Goal: Task Accomplishment & Management: Use online tool/utility

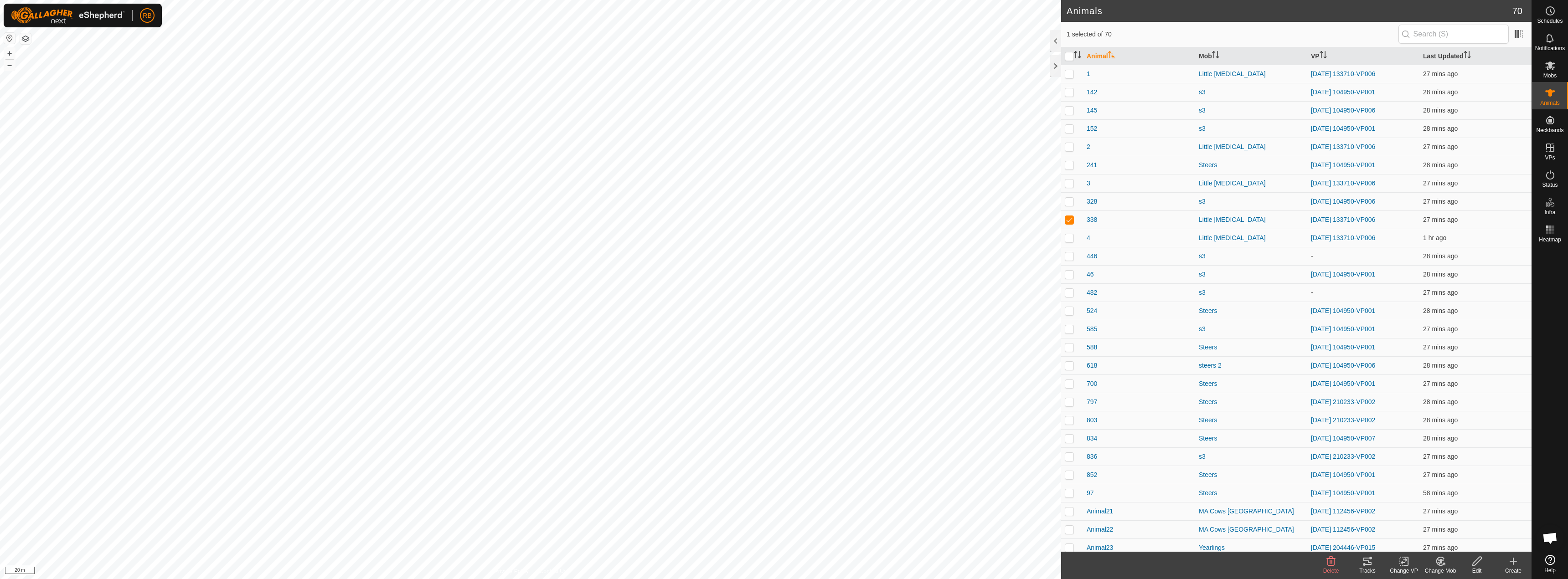
checkbox input "true"
click at [1366, 560] on icon at bounding box center [1368, 561] width 11 height 11
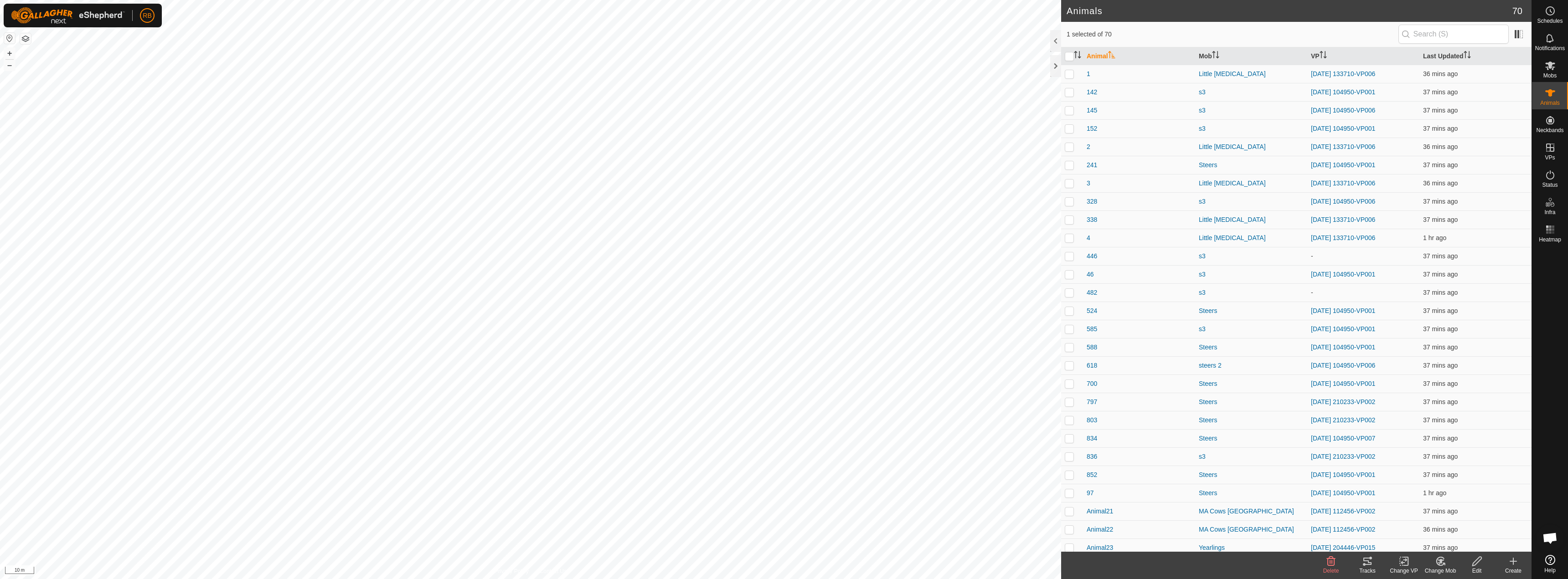
click at [1410, 565] on change-vp-svg-icon at bounding box center [1404, 561] width 37 height 11
click at [1427, 539] on link "Turn Off VP" at bounding box center [1431, 541] width 90 height 18
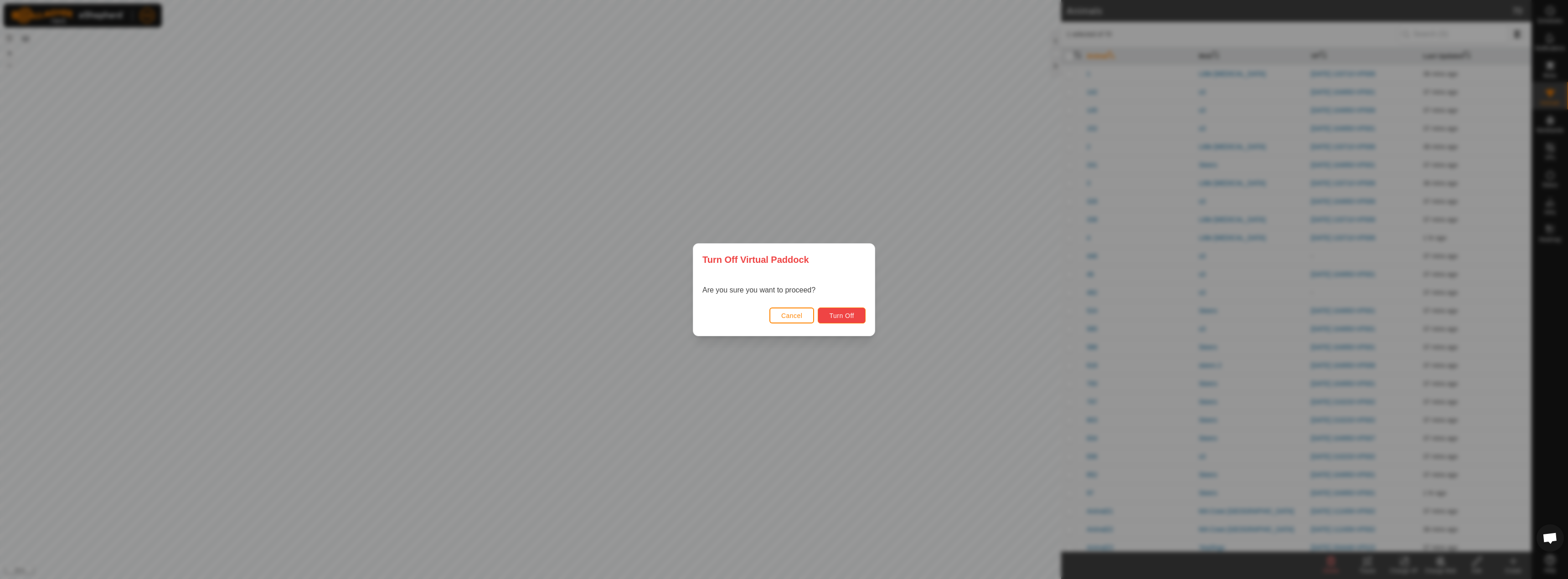
click at [852, 315] on span "Turn Off" at bounding box center [841, 316] width 25 height 7
